Goal: Task Accomplishment & Management: Complete application form

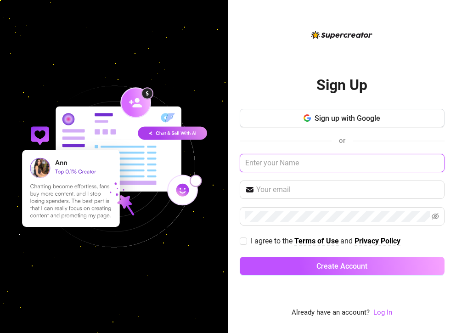
click at [304, 162] on input "text" at bounding box center [342, 163] width 205 height 18
type input "Violet"
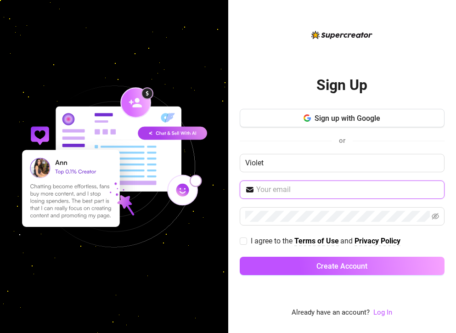
click at [289, 193] on input "text" at bounding box center [347, 189] width 183 height 11
type input "violetsrblue0999@gmail.com"
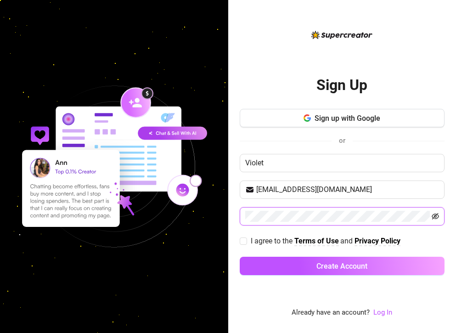
click at [433, 218] on icon "eye-invisible" at bounding box center [435, 216] width 7 height 6
click at [241, 242] on input "I agree to the Terms of Use and Privacy Policy" at bounding box center [243, 240] width 6 height 6
checkbox input "true"
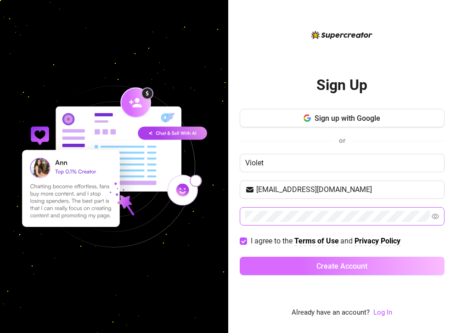
click at [301, 265] on button "Create Account" at bounding box center [342, 266] width 205 height 18
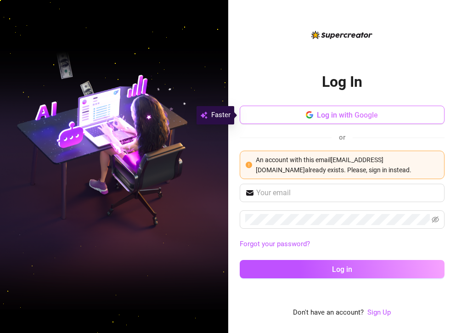
click at [322, 112] on span "Log in with Google" at bounding box center [347, 115] width 61 height 9
